Goal: Check status: Check status

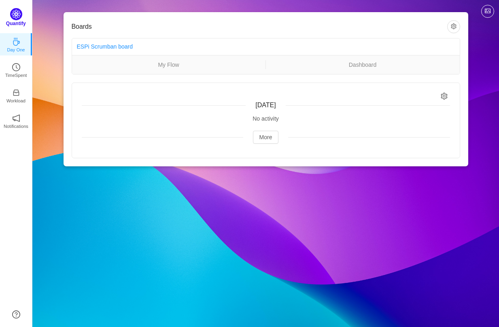
click at [17, 14] on img at bounding box center [16, 14] width 12 height 12
click at [19, 64] on icon "icon: clock-circle" at bounding box center [16, 65] width 8 height 8
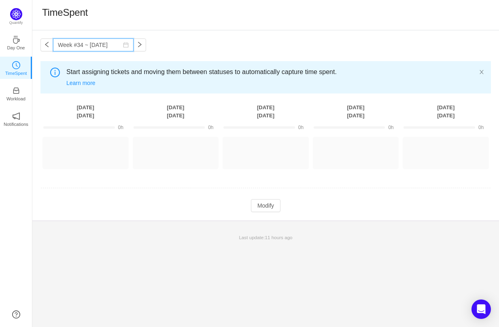
click at [90, 44] on input "Week #34 ~ Aug 18" at bounding box center [93, 44] width 81 height 13
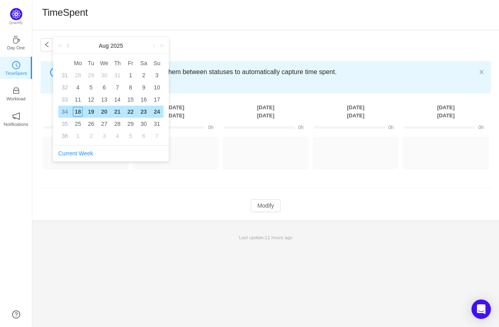
click at [70, 45] on link at bounding box center [68, 46] width 7 height 16
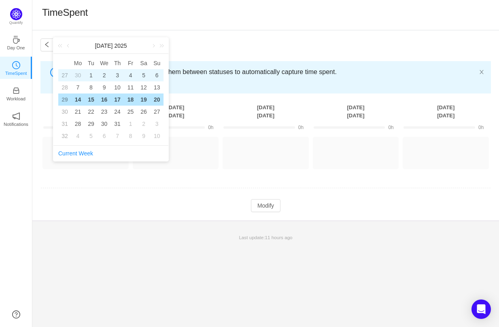
click at [92, 76] on div "1" at bounding box center [91, 75] width 10 height 10
type input "Week #27 ~ Jun 30"
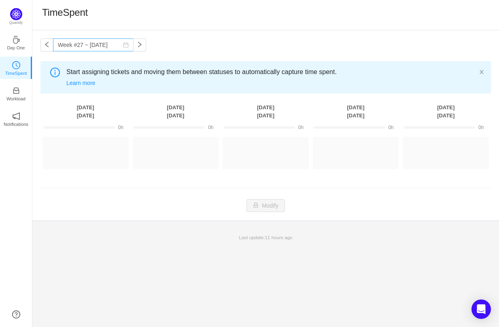
click at [123, 45] on icon "icon: calendar" at bounding box center [126, 45] width 6 height 6
click at [203, 40] on div "Week #27 ~ Jun 30 You have reached free plan limit. Upgrade Start assigning tic…" at bounding box center [265, 125] width 467 height 190
click at [11, 14] on img at bounding box center [16, 14] width 12 height 12
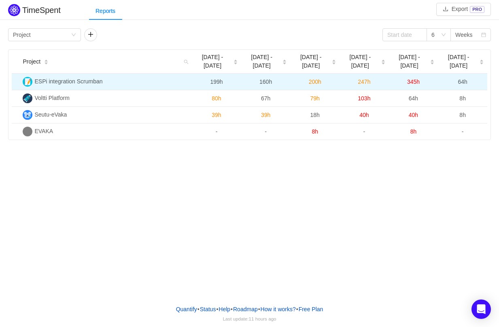
click at [30, 83] on img at bounding box center [28, 82] width 10 height 10
click at [54, 82] on span "ESPi integration Scrumban" at bounding box center [68, 81] width 68 height 6
click at [81, 81] on span "ESPi integration Scrumban" at bounding box center [68, 81] width 68 height 6
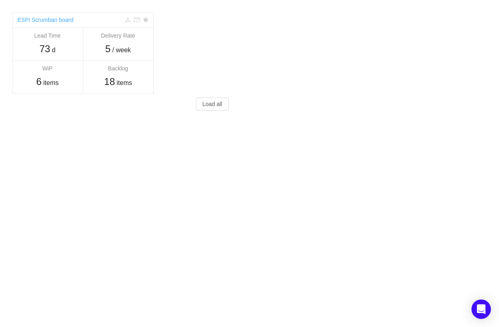
click at [57, 23] on link "ESPi Scrumban board" at bounding box center [45, 20] width 56 height 6
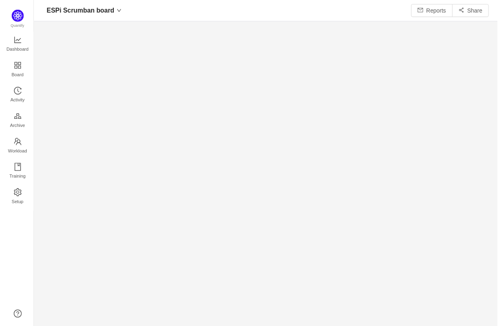
scroll to position [328, 467]
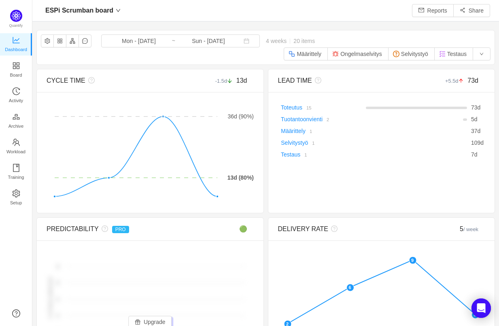
scroll to position [326, 467]
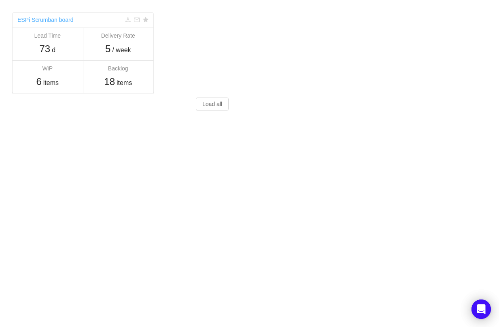
click at [59, 20] on link "ESPi Scrumban board" at bounding box center [45, 20] width 56 height 6
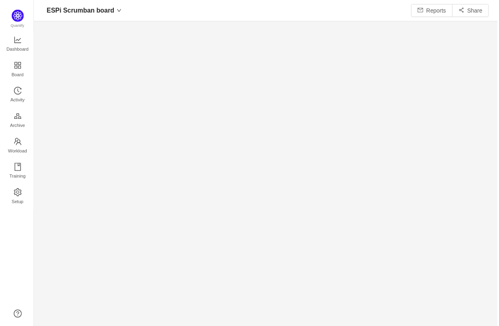
scroll to position [328, 467]
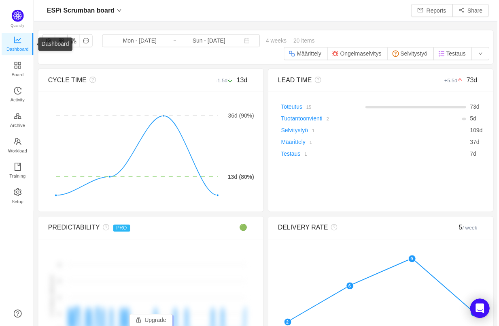
scroll to position [326, 467]
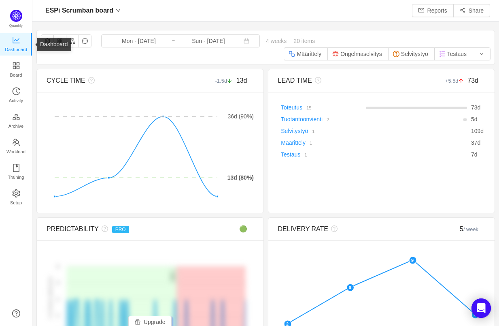
click at [15, 44] on span "Dashboard" at bounding box center [16, 49] width 22 height 16
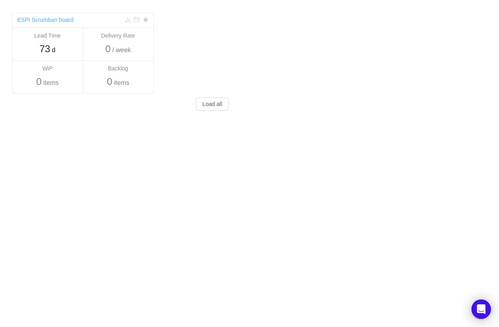
click at [49, 20] on link "ESPi Scrumban board" at bounding box center [45, 20] width 56 height 6
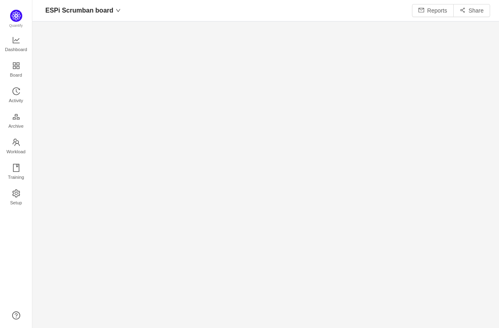
scroll to position [4, 4]
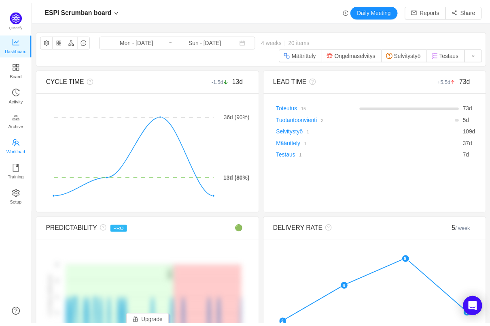
scroll to position [326, 467]
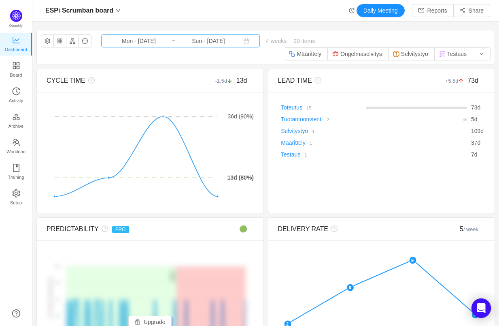
click at [176, 39] on input "Sun - [DATE]" at bounding box center [209, 40] width 66 height 9
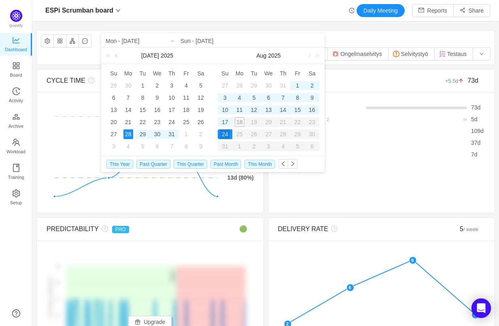
click at [116, 55] on link at bounding box center [116, 55] width 7 height 16
click at [114, 84] on div "1" at bounding box center [114, 86] width 10 height 10
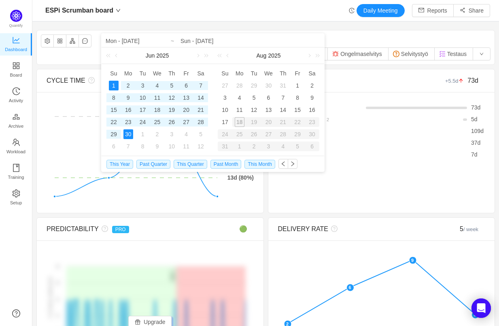
click at [131, 136] on div "30" at bounding box center [128, 134] width 10 height 10
type input "Sun - [DATE]"
type input "Mon - [DATE]"
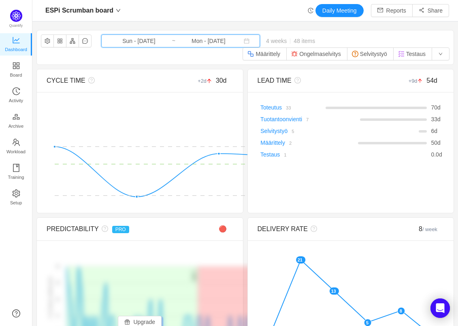
scroll to position [326, 426]
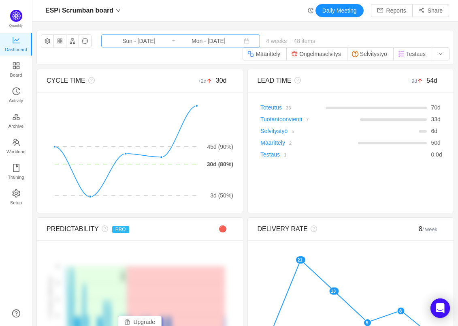
click at [142, 44] on input "Sun - [DATE]" at bounding box center [139, 40] width 66 height 9
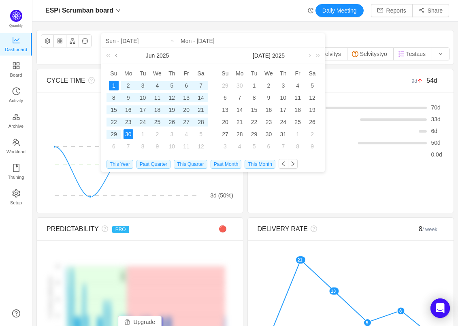
click at [117, 54] on link at bounding box center [116, 55] width 7 height 16
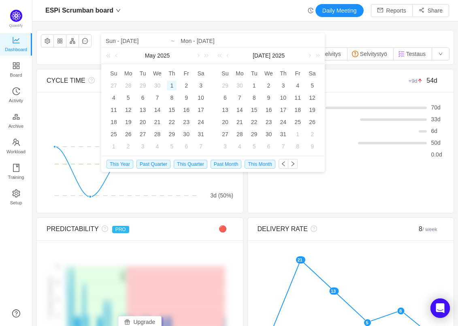
click at [171, 87] on div "1" at bounding box center [172, 86] width 10 height 10
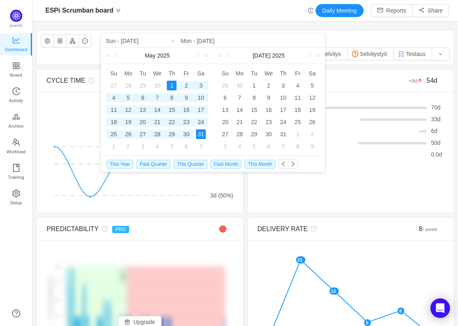
click at [199, 134] on div "31" at bounding box center [201, 134] width 10 height 10
type input "Thu - [DATE]"
type input "Sat - [DATE]"
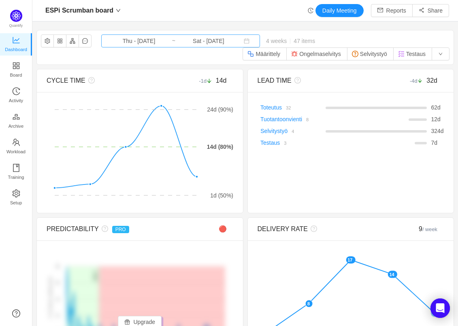
click at [217, 43] on input "Sat - [DATE]" at bounding box center [209, 40] width 66 height 9
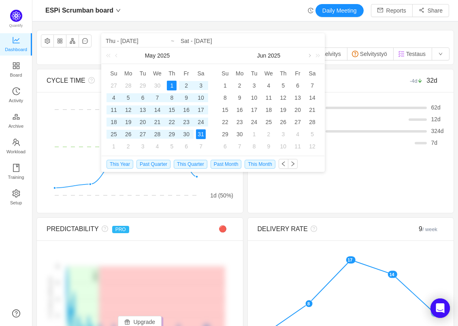
click at [309, 57] on link at bounding box center [308, 55] width 7 height 16
click at [253, 84] on div "1" at bounding box center [254, 86] width 10 height 10
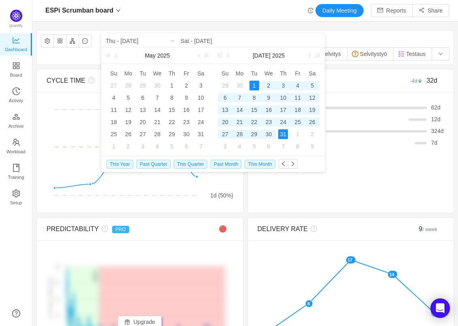
click at [283, 137] on div "31" at bounding box center [283, 134] width 10 height 10
type input "Tue - [DATE]"
type input "Thu - [DATE]"
